Goal: Task Accomplishment & Management: Manage account settings

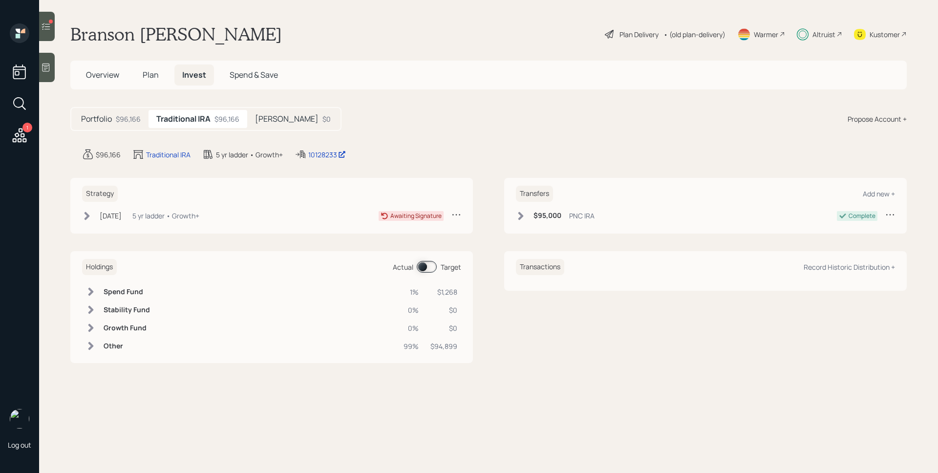
click at [154, 216] on div "5 yr ladder • Growth+" at bounding box center [165, 216] width 67 height 10
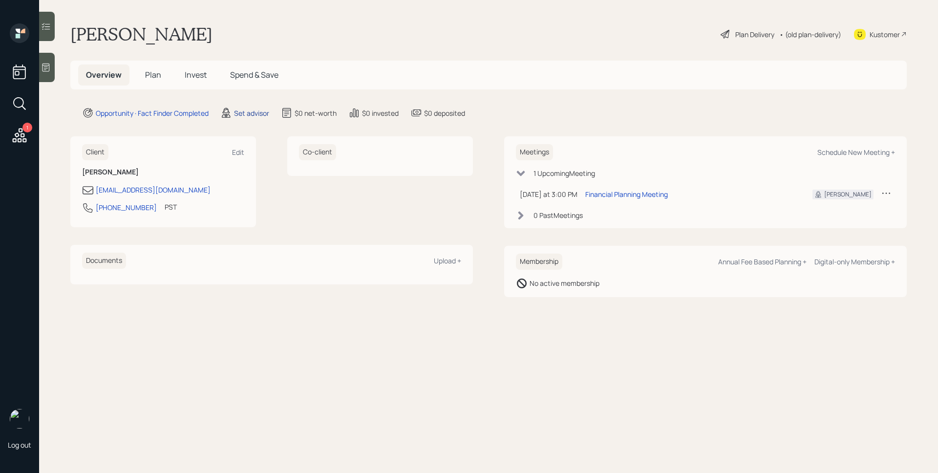
click at [258, 112] on div "Set advisor" at bounding box center [251, 113] width 35 height 10
